Goal: Navigation & Orientation: Find specific page/section

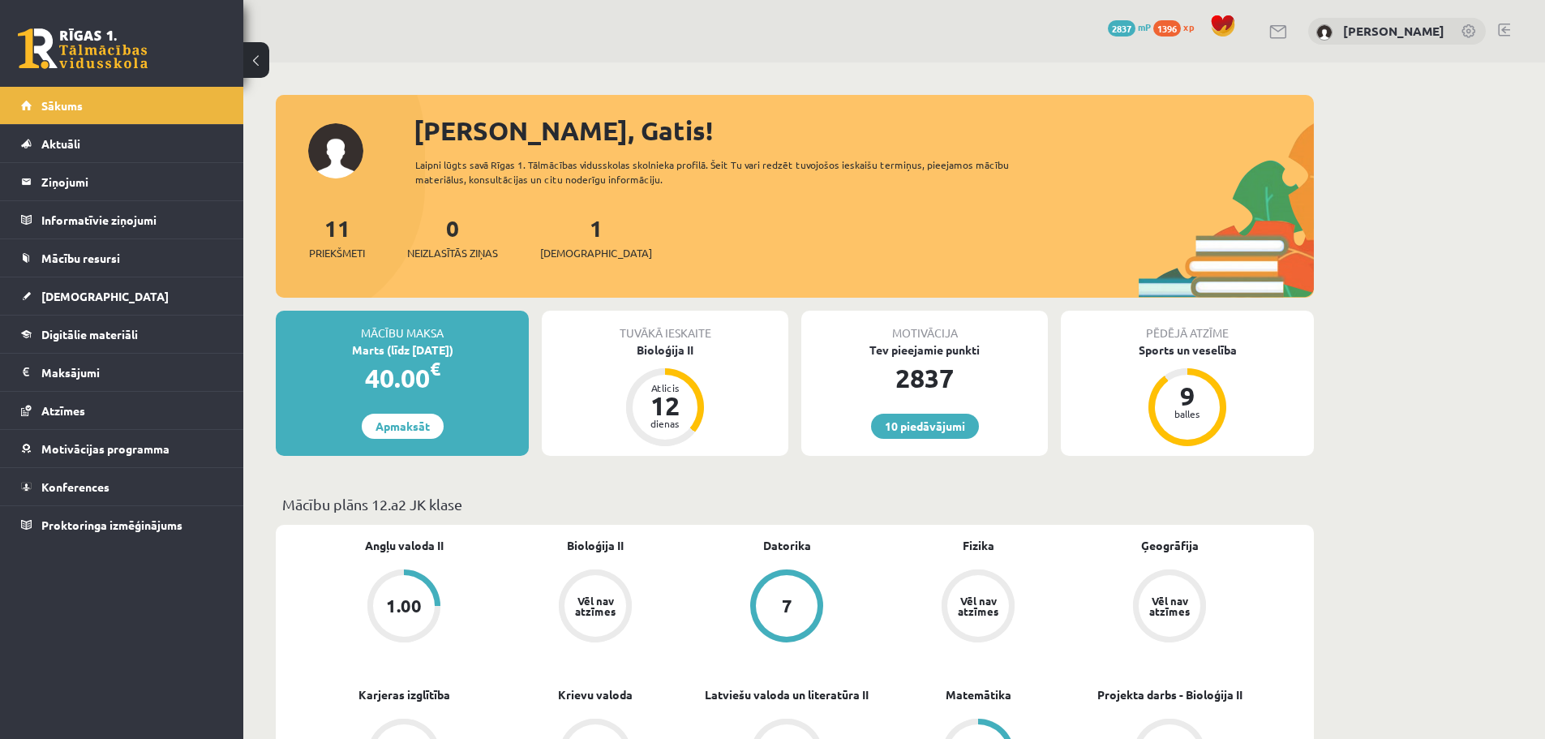
drag, startPoint x: 145, startPoint y: 29, endPoint x: 120, endPoint y: 41, distance: 27.9
click at [144, 31] on link at bounding box center [83, 48] width 130 height 41
click at [120, 41] on link at bounding box center [83, 48] width 130 height 41
click at [162, 90] on link "Sākums" at bounding box center [122, 105] width 202 height 37
